Goal: Task Accomplishment & Management: Complete application form

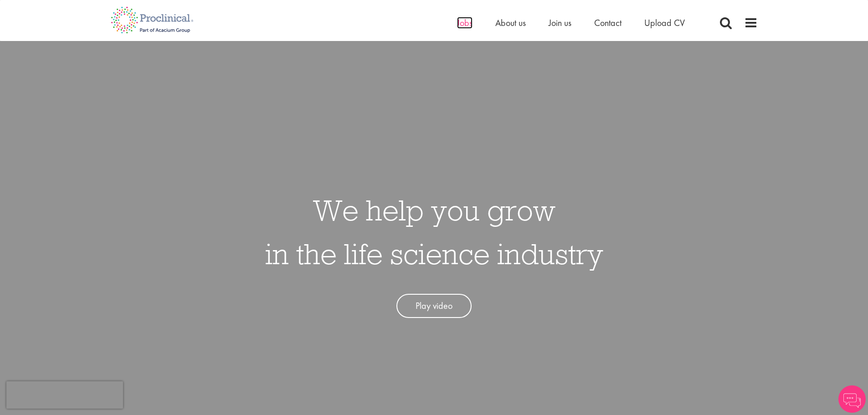
click at [458, 22] on span "Jobs" at bounding box center [464, 23] width 15 height 12
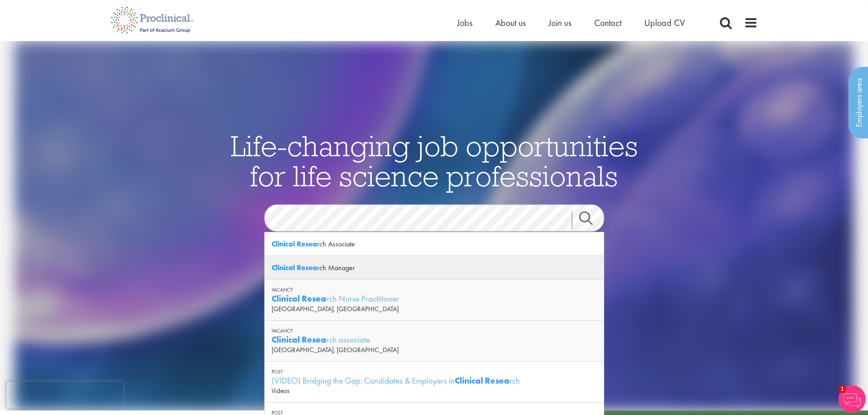
click at [324, 271] on div "Clinical Resea rch Manager" at bounding box center [434, 268] width 339 height 24
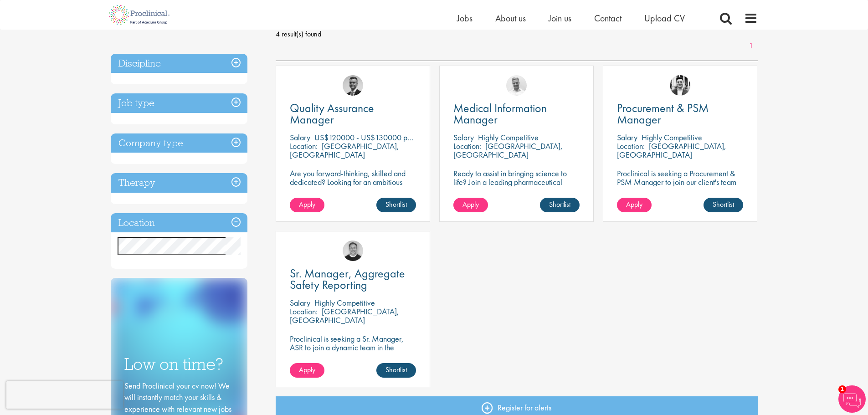
scroll to position [91, 0]
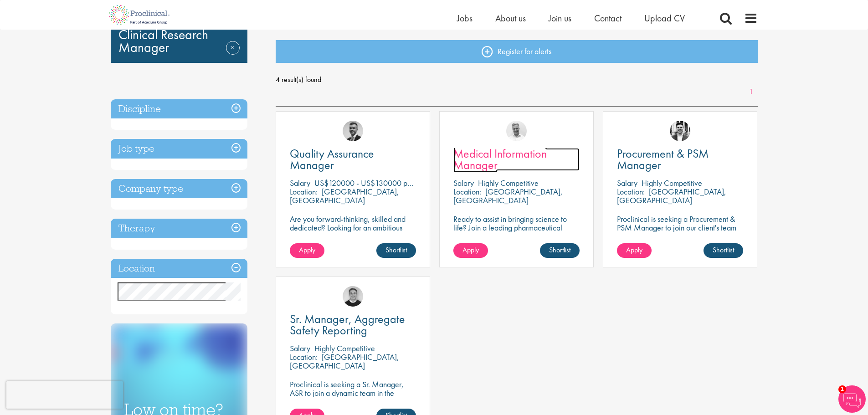
click at [488, 150] on span "Medical Information Manager" at bounding box center [499, 159] width 93 height 27
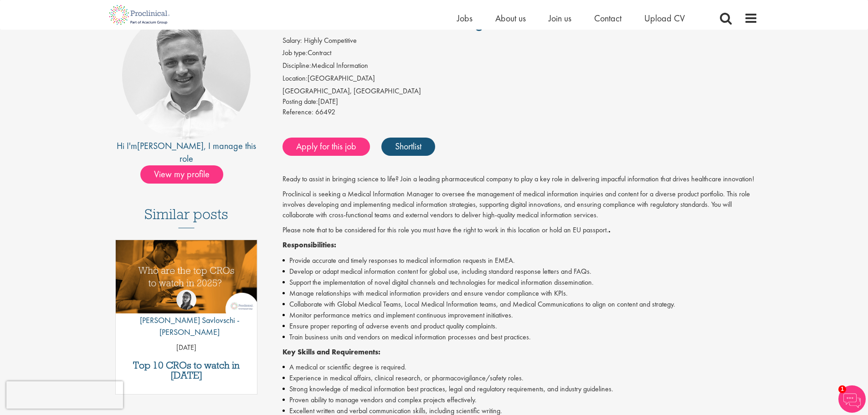
scroll to position [137, 0]
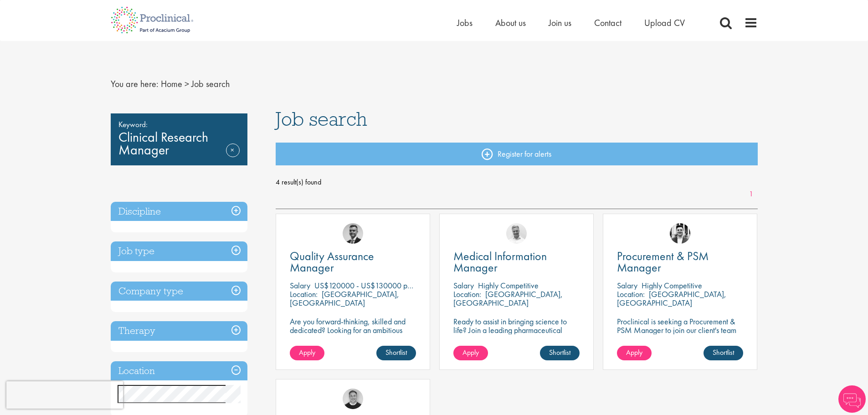
drag, startPoint x: 208, startPoint y: 85, endPoint x: 190, endPoint y: 87, distance: 18.4
click at [208, 85] on span "Job search" at bounding box center [210, 84] width 38 height 12
click at [175, 85] on link "Home" at bounding box center [171, 84] width 21 height 12
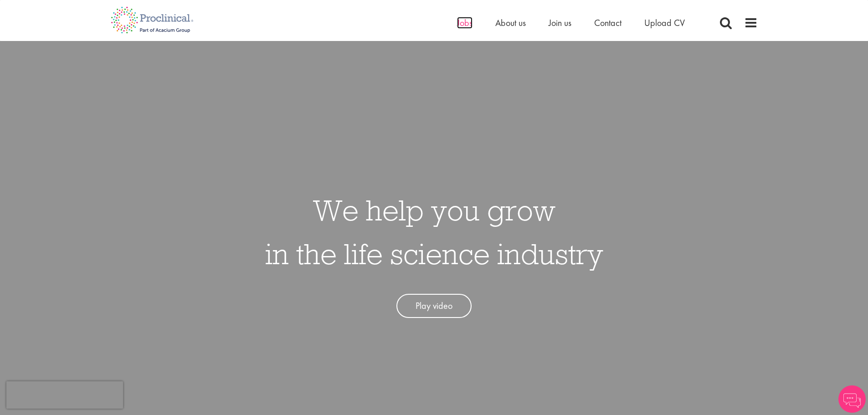
click at [464, 26] on span "Jobs" at bounding box center [464, 23] width 15 height 12
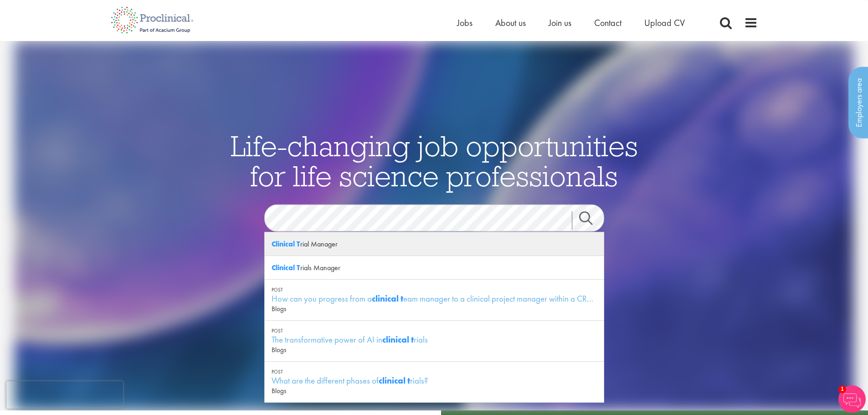
click at [329, 248] on div "Clinical T rial Manager" at bounding box center [434, 244] width 339 height 24
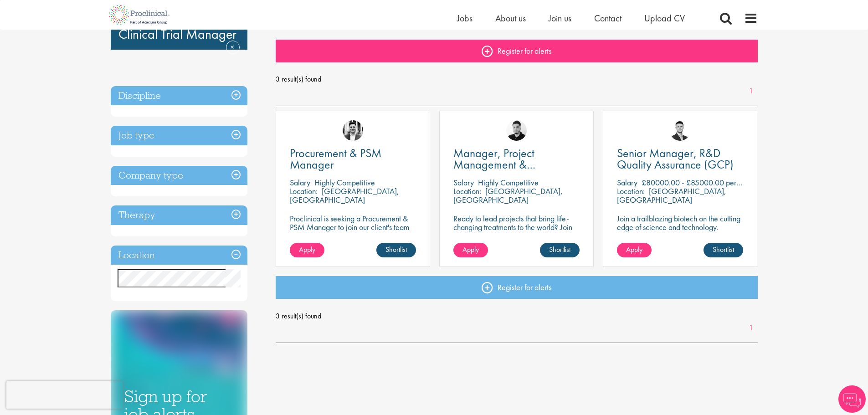
scroll to position [137, 0]
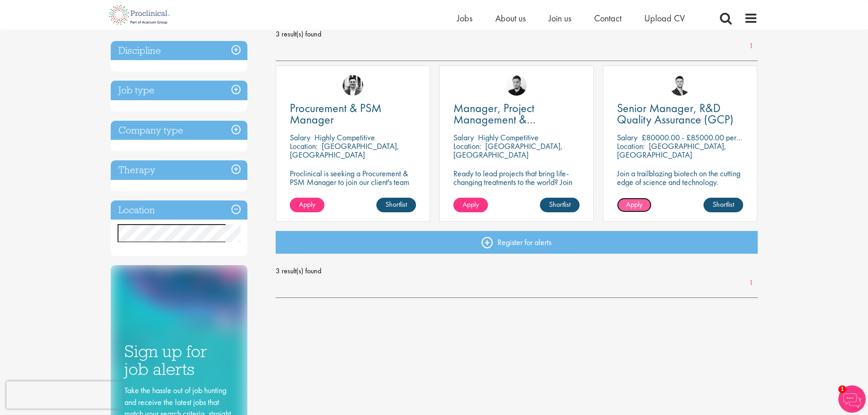
click at [643, 206] on link "Apply" at bounding box center [634, 205] width 35 height 15
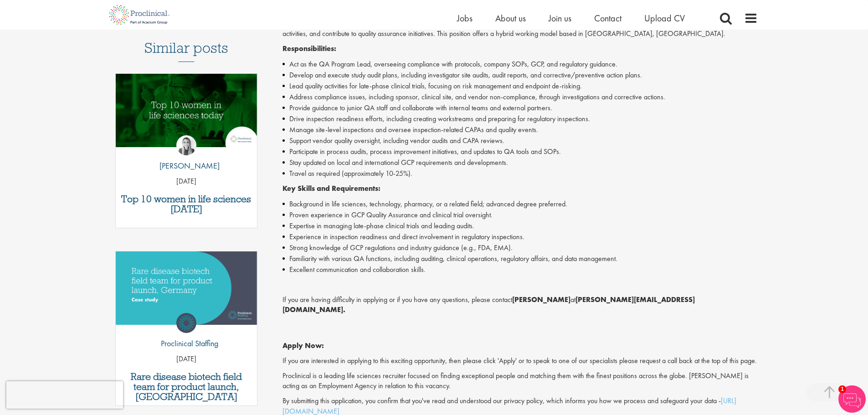
scroll to position [273, 0]
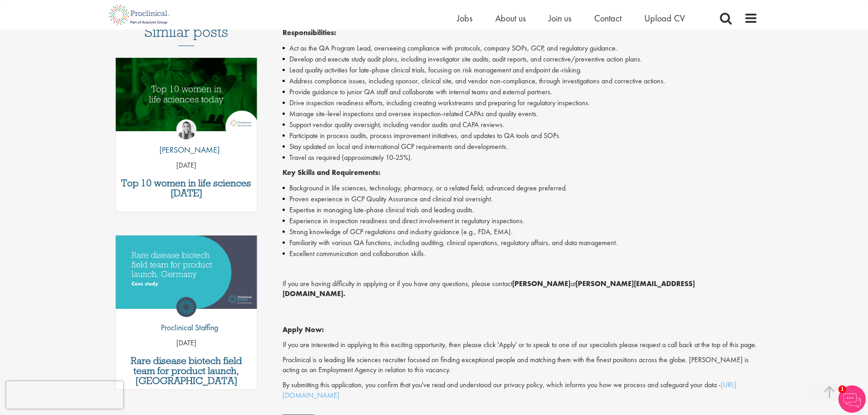
click at [682, 285] on p "If you are having difficulty in applying or if you have any questions, please c…" at bounding box center [519, 289] width 475 height 21
drag, startPoint x: 655, startPoint y: 286, endPoint x: 569, endPoint y: 288, distance: 86.2
click at [569, 288] on p "If you are having difficulty in applying or if you have any questions, please c…" at bounding box center [519, 289] width 475 height 21
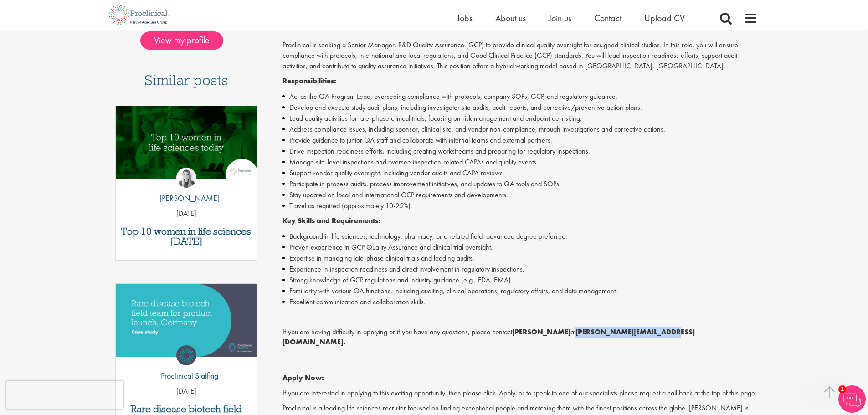
scroll to position [0, 0]
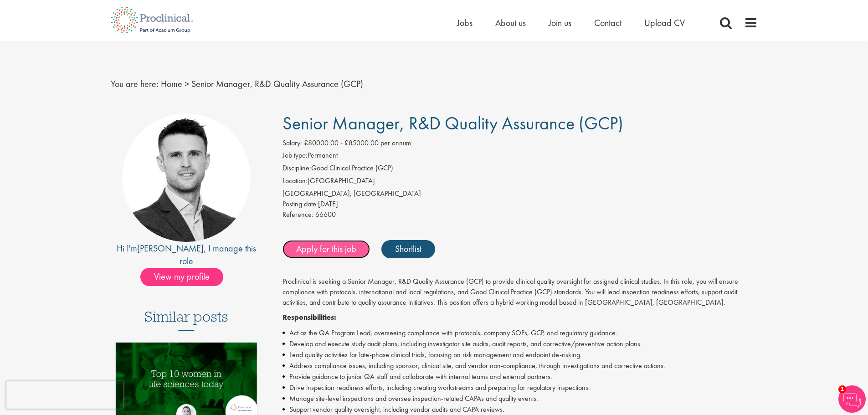
click at [316, 254] on link "Apply for this job" at bounding box center [325, 249] width 87 height 18
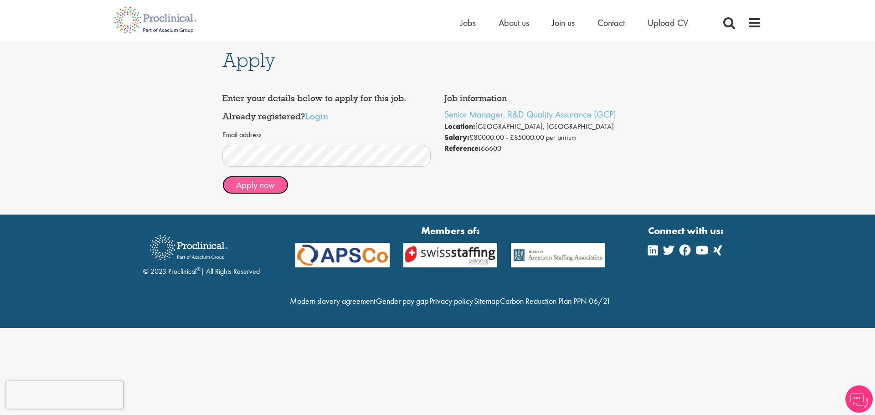
click at [253, 191] on button "Apply now" at bounding box center [255, 185] width 66 height 18
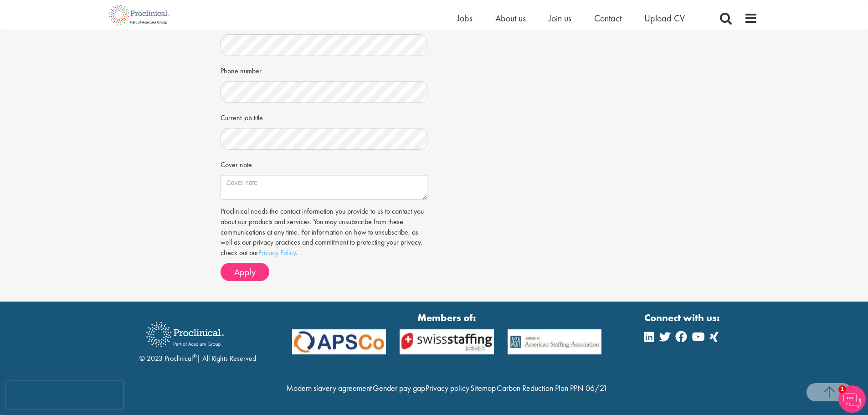
scroll to position [231, 0]
click at [242, 175] on textarea "Cover note" at bounding box center [324, 187] width 207 height 25
click at [243, 175] on textarea "Cover note" at bounding box center [324, 187] width 207 height 25
paste textarea "I am writing to express my keen interest in the Senior Manager R&D Quality Assu…"
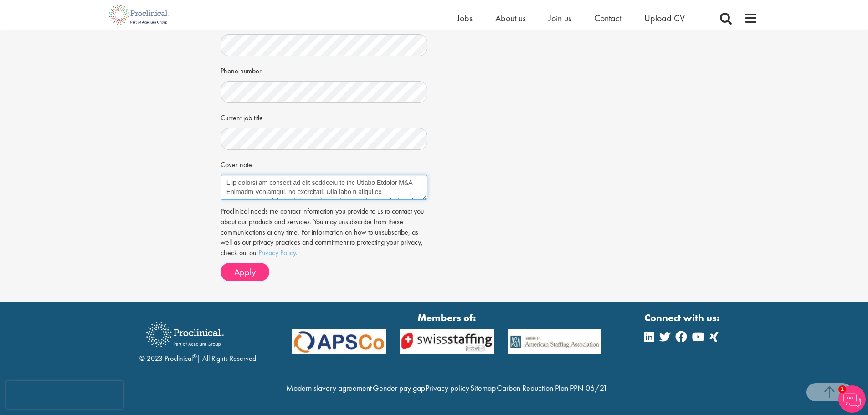
scroll to position [315, 0]
type textarea "I am writing to express my keen interest in the Senior Manager R&D Quality Assu…"
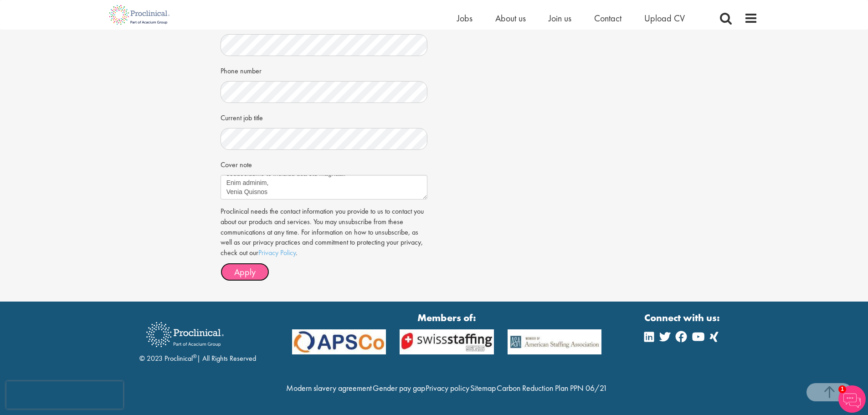
click at [237, 266] on span "Apply" at bounding box center [244, 272] width 21 height 12
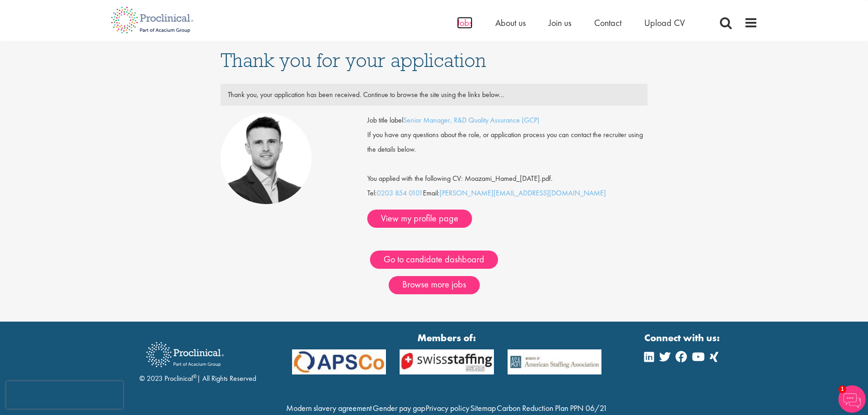
click at [464, 21] on span "Jobs" at bounding box center [464, 23] width 15 height 12
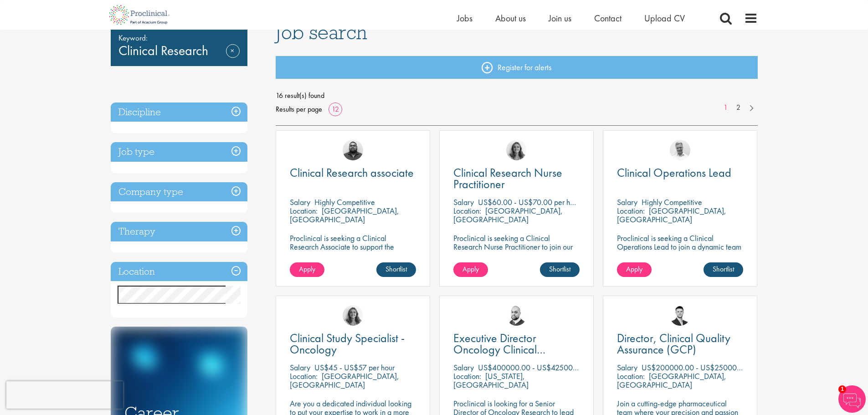
scroll to position [91, 0]
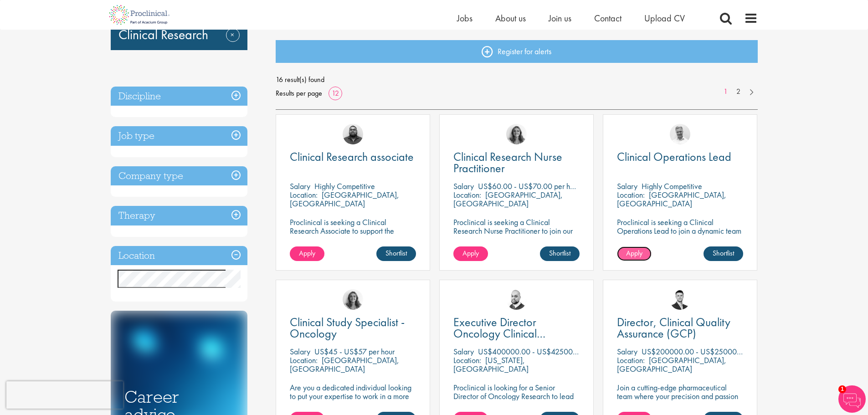
click at [636, 248] on link "Apply" at bounding box center [634, 253] width 35 height 15
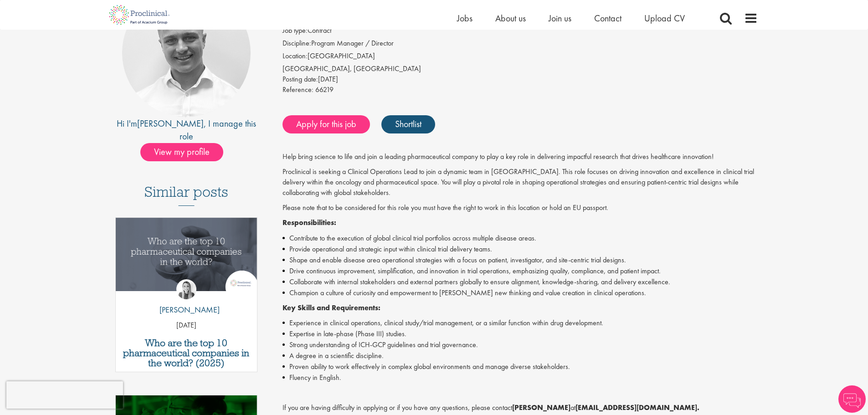
scroll to position [91, 0]
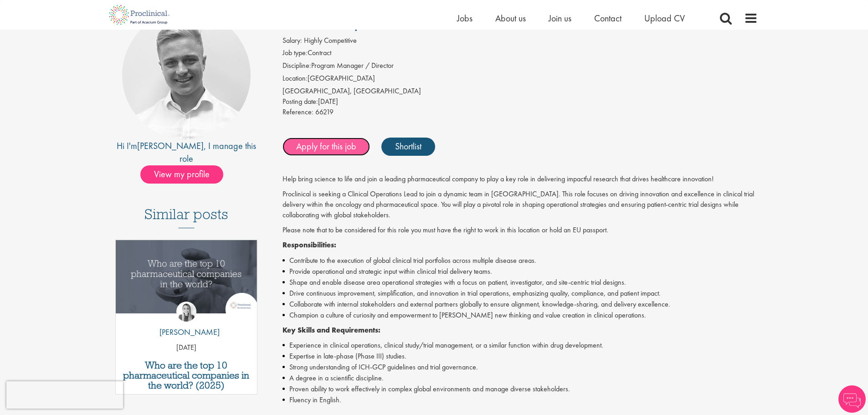
click at [322, 147] on link "Apply for this job" at bounding box center [325, 147] width 87 height 18
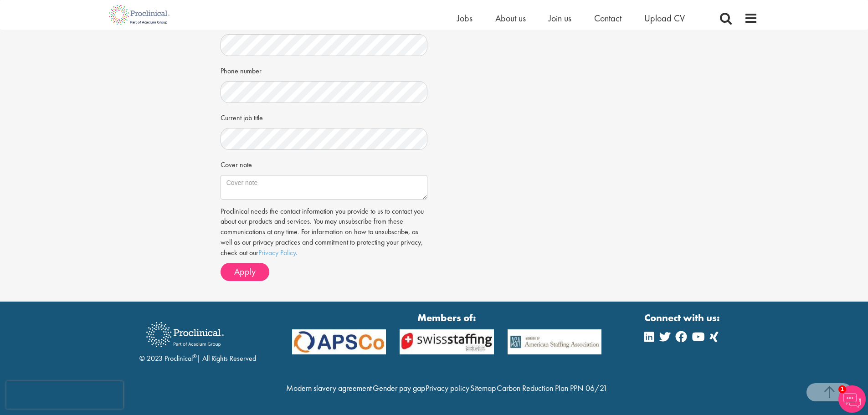
scroll to position [273, 0]
click at [242, 266] on span "Apply" at bounding box center [244, 272] width 21 height 12
click at [248, 266] on span "Apply" at bounding box center [244, 272] width 21 height 12
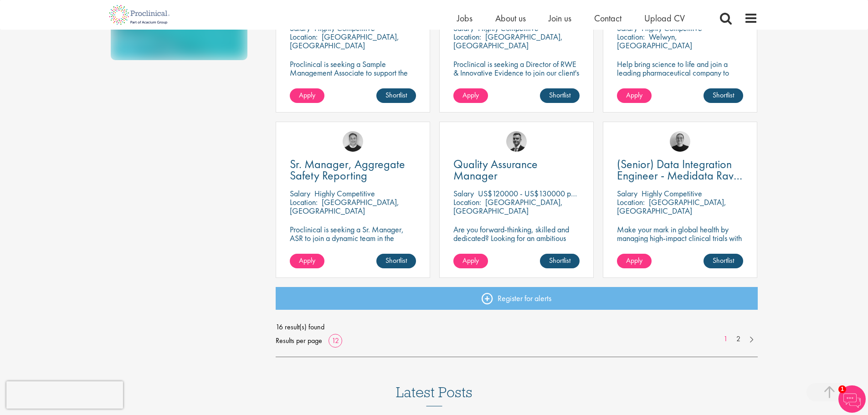
scroll to position [642, 0]
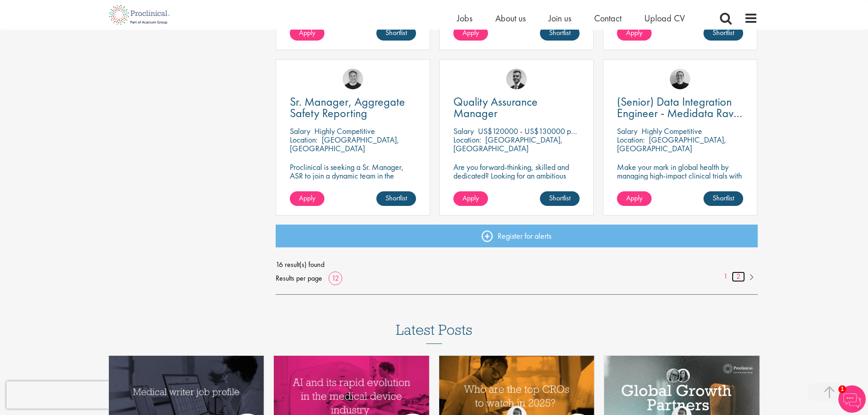
click at [735, 274] on link "2" at bounding box center [738, 277] width 13 height 10
